Goal: Task Accomplishment & Management: Use online tool/utility

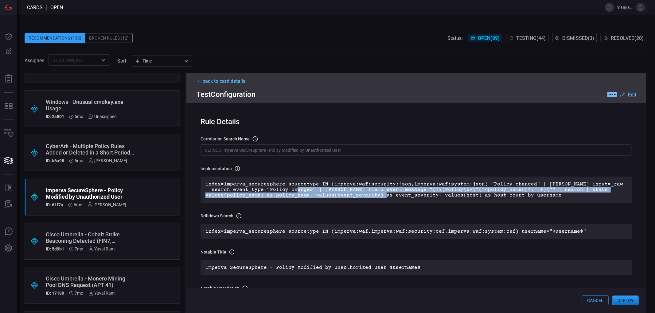
drag, startPoint x: 345, startPoint y: 197, endPoint x: 363, endPoint y: 197, distance: 18.1
click at [363, 197] on p "index=imperva_securesphere sourcetype IN (imperva:waf:security:json,imperva:waf…" at bounding box center [415, 190] width 421 height 17
click at [364, 197] on p "index=imperva_securesphere sourcetype IN (imperva:waf:security:json,imperva:waf…" at bounding box center [415, 190] width 421 height 17
click at [349, 190] on p "index=imperva_securesphere sourcetype IN (imperva:waf:security:json,imperva:waf…" at bounding box center [415, 190] width 421 height 17
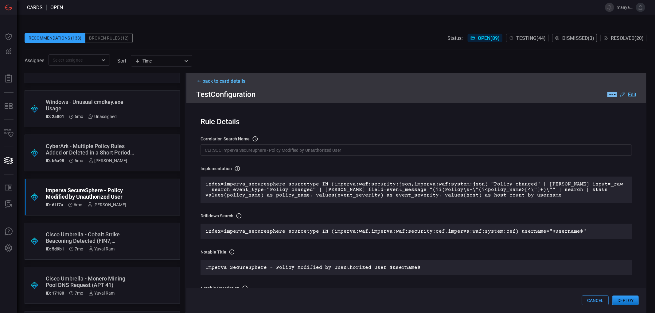
click at [488, 197] on p "index=imperva_securesphere sourcetype IN (imperva:waf:security:json,imperva:waf…" at bounding box center [415, 190] width 421 height 17
click at [240, 80] on div "back to card details" at bounding box center [416, 81] width 440 height 6
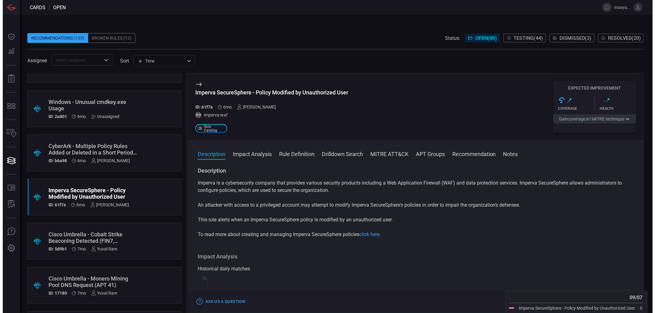
scroll to position [102, 0]
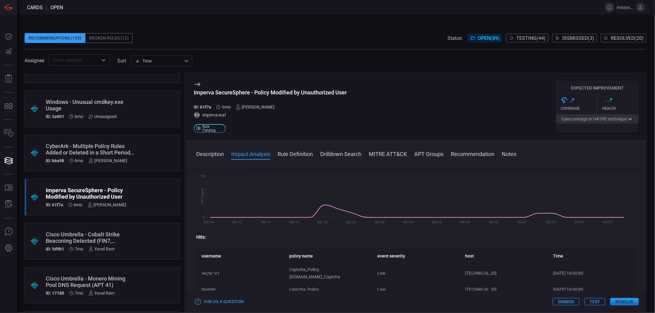
click at [599, 305] on button "Test" at bounding box center [594, 301] width 21 height 7
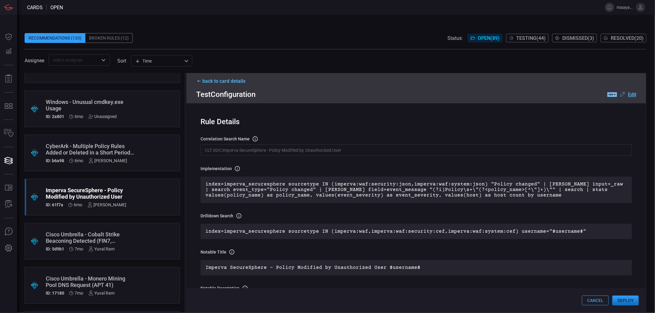
click at [623, 299] on button "Deploy" at bounding box center [625, 301] width 26 height 10
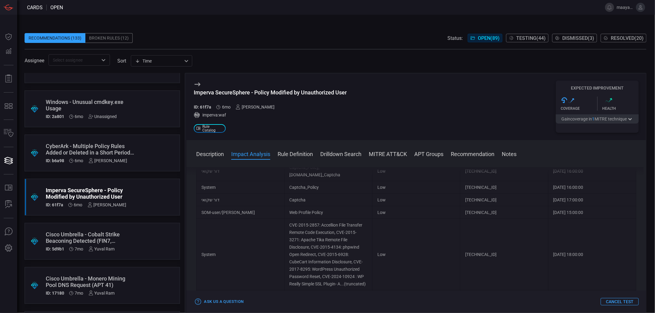
scroll to position [170, 0]
